Goal: Transaction & Acquisition: Purchase product/service

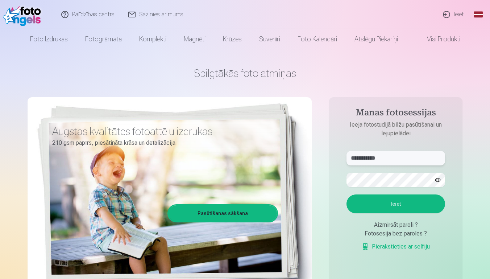
type input "**********"
click at [407, 204] on button "Ieiet" at bounding box center [395, 203] width 99 height 19
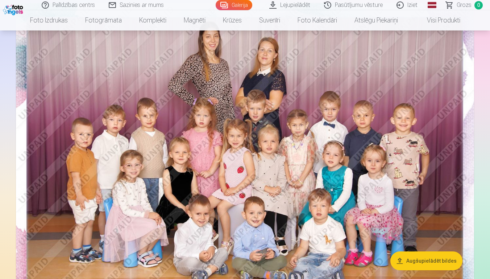
scroll to position [78, 0]
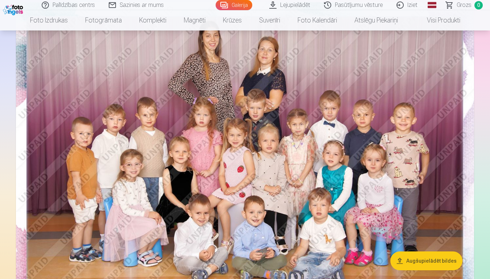
click at [98, 220] on img at bounding box center [245, 154] width 458 height 305
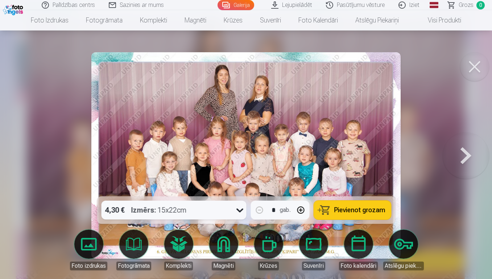
click at [478, 62] on button at bounding box center [474, 66] width 29 height 29
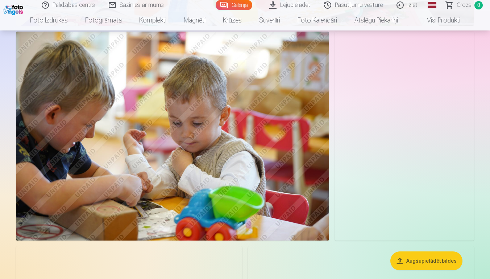
scroll to position [3250, 0]
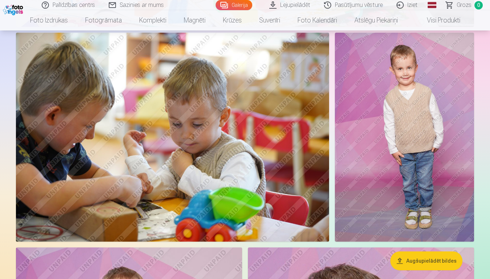
click at [269, 134] on img at bounding box center [172, 137] width 313 height 209
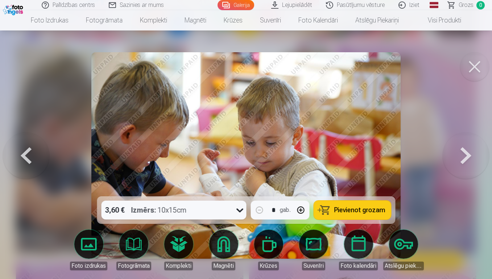
click at [472, 65] on button at bounding box center [474, 66] width 29 height 29
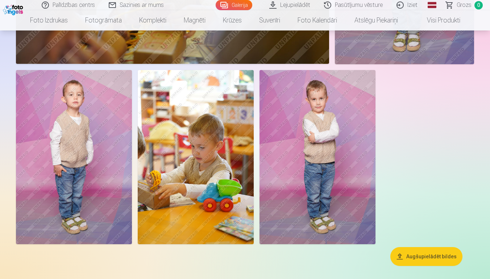
scroll to position [3984, 0]
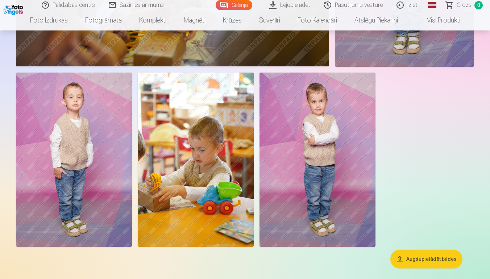
click at [80, 200] on img at bounding box center [74, 159] width 116 height 174
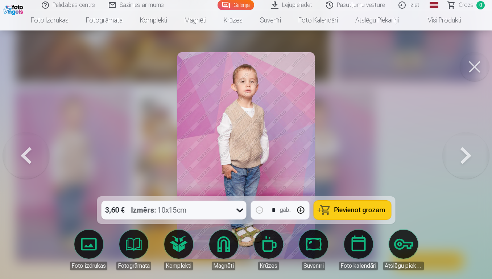
click at [471, 73] on button at bounding box center [474, 66] width 29 height 29
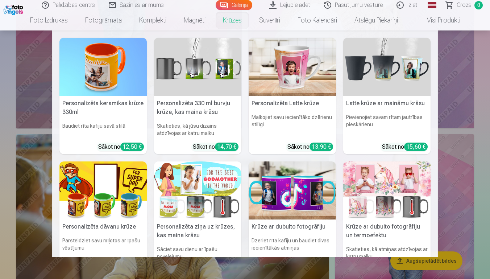
scroll to position [3697, 0]
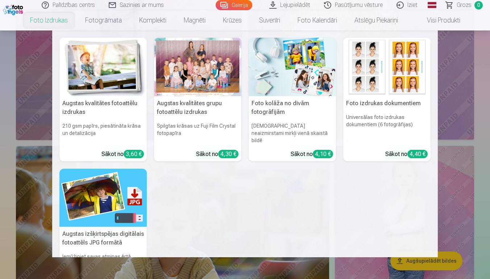
click at [35, 21] on link "Foto izdrukas" at bounding box center [48, 20] width 55 height 20
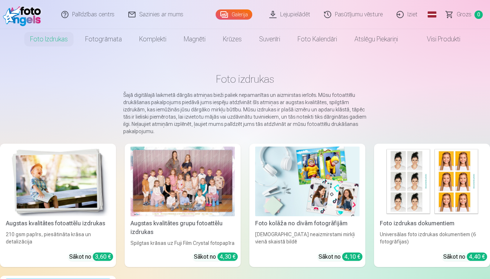
click at [304, 224] on div "Foto kolāža no divām fotogrāfijām" at bounding box center [307, 223] width 110 height 9
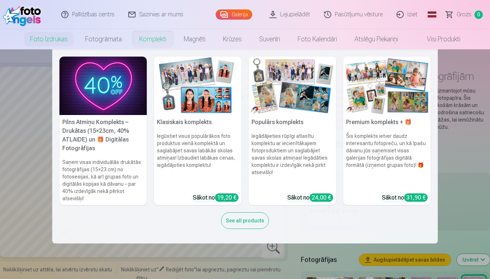
click at [109, 126] on h5 "Pilns Atmiņu Komplekts – Drukātas (15×23cm, 40% ATLAIDE) un 🎁 Digitālas Fotogrā…" at bounding box center [102, 135] width 87 height 41
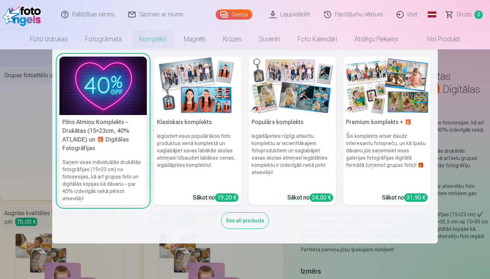
click at [246, 225] on div "See all products" at bounding box center [245, 220] width 48 height 17
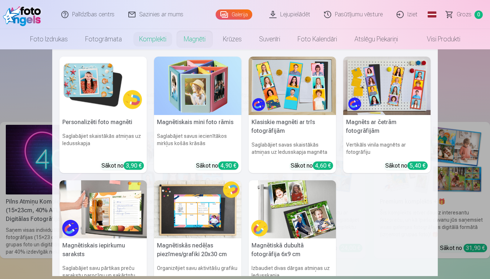
click at [196, 40] on link "Magnēti" at bounding box center [194, 39] width 39 height 20
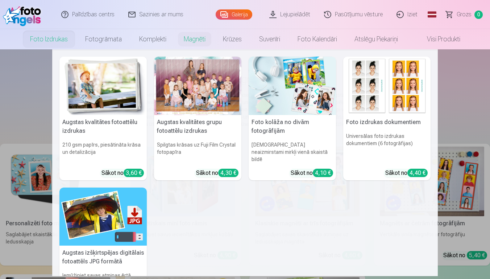
click at [24, 38] on link "Foto izdrukas" at bounding box center [48, 39] width 55 height 20
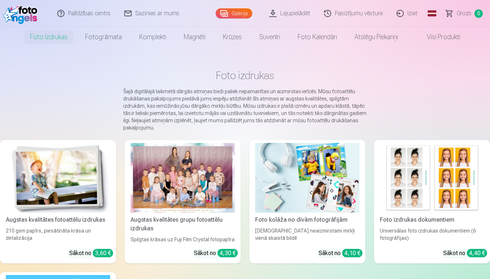
scroll to position [2, 0]
